Goal: Complete application form: Complete application form

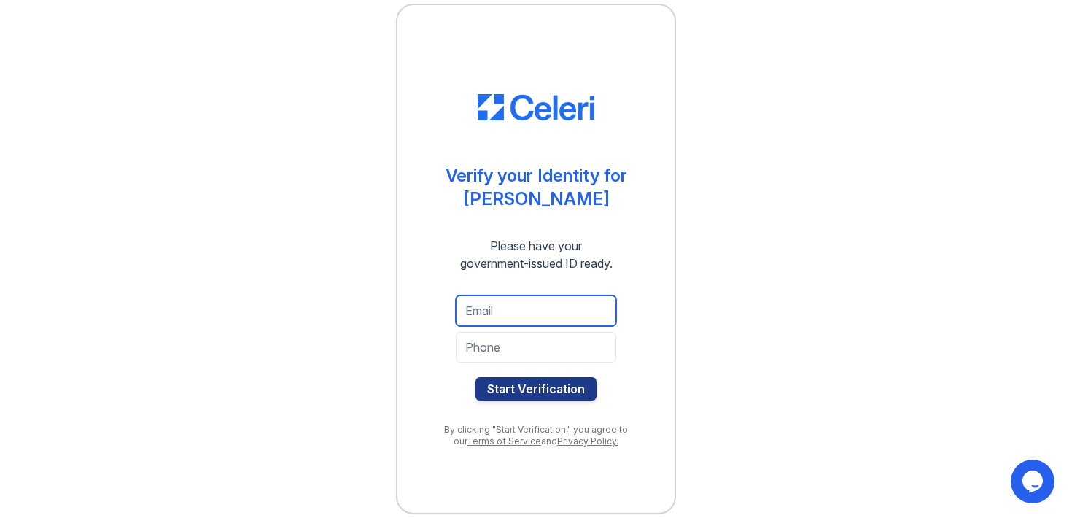
click at [503, 318] on input "email" at bounding box center [536, 310] width 160 height 31
type input "[EMAIL_ADDRESS][DOMAIN_NAME]"
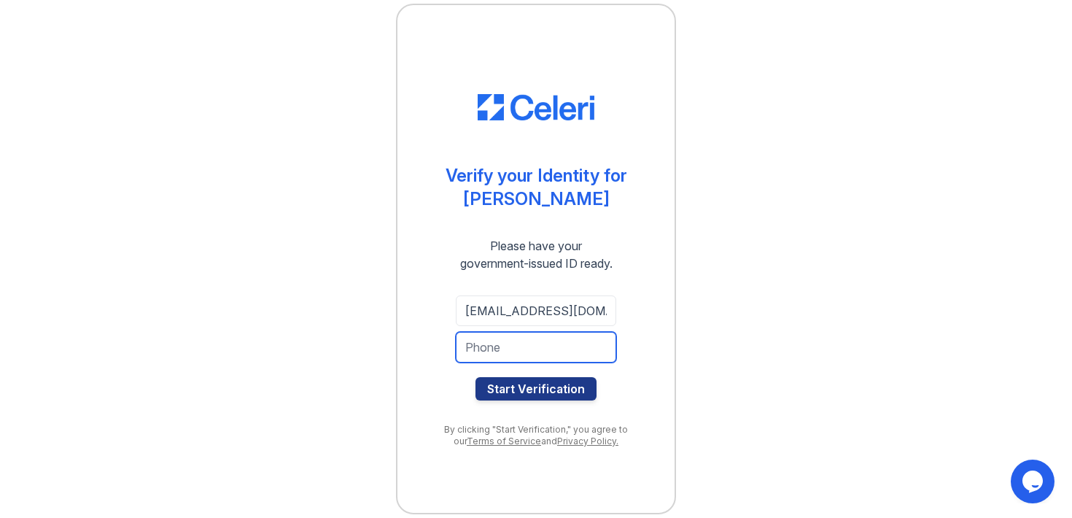
click at [545, 356] on input "tel" at bounding box center [536, 347] width 160 height 31
type input "803 984 2940"
click at [476, 377] on button "Start Verification" at bounding box center [536, 388] width 121 height 23
